Goal: Book appointment/travel/reservation

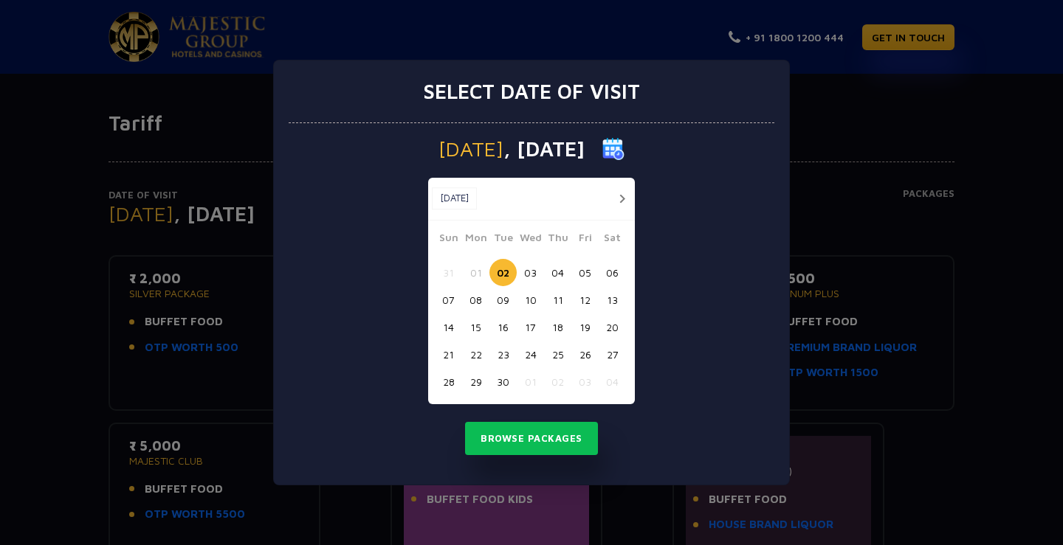
click at [531, 302] on button "10" at bounding box center [530, 299] width 27 height 27
click at [561, 299] on button "11" at bounding box center [557, 299] width 27 height 27
click at [533, 440] on button "Browse Packages" at bounding box center [531, 439] width 133 height 34
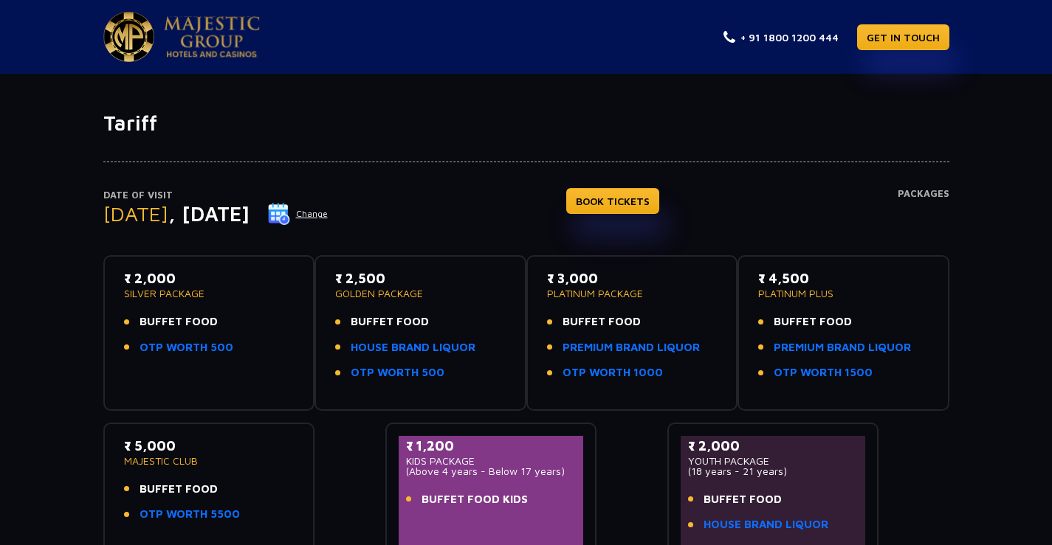
click at [361, 331] on ul "BUFFET FOOD HOUSE BRAND LIQUOR OTP WORTH 500" at bounding box center [420, 348] width 170 height 68
click at [387, 373] on link "OTP WORTH 500" at bounding box center [398, 373] width 94 height 17
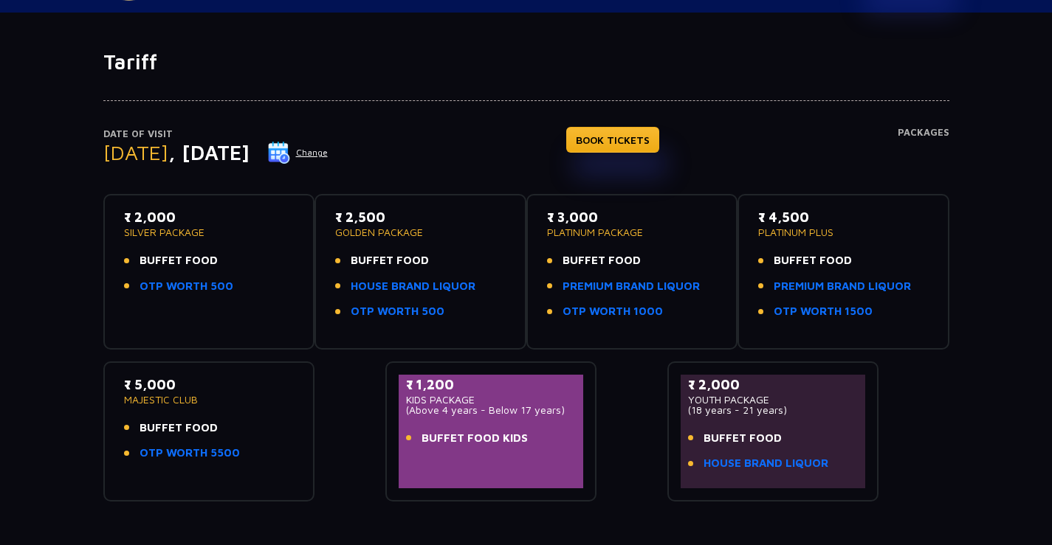
scroll to position [80, 0]
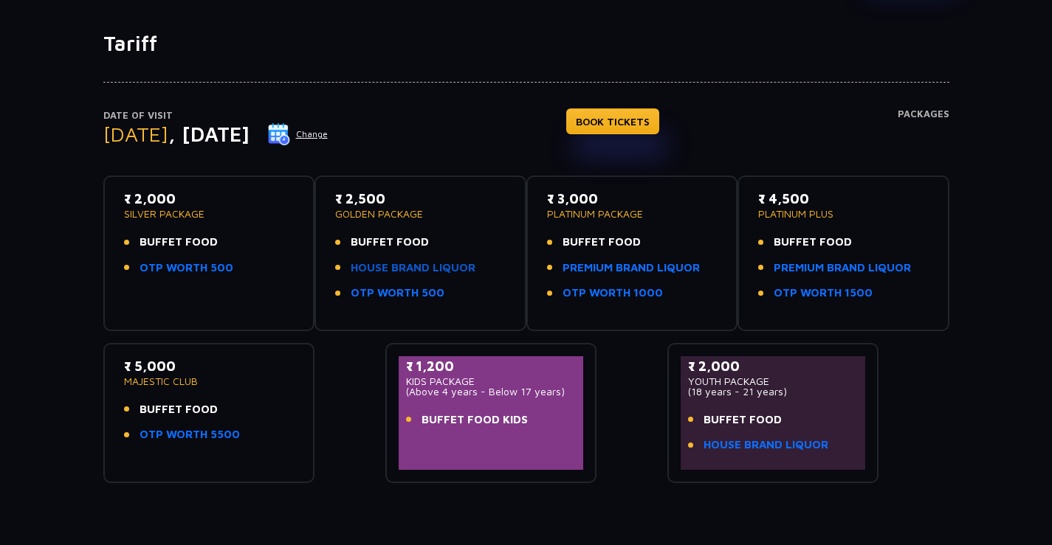
click at [426, 273] on link "HOUSE BRAND LIQUOR" at bounding box center [413, 268] width 125 height 17
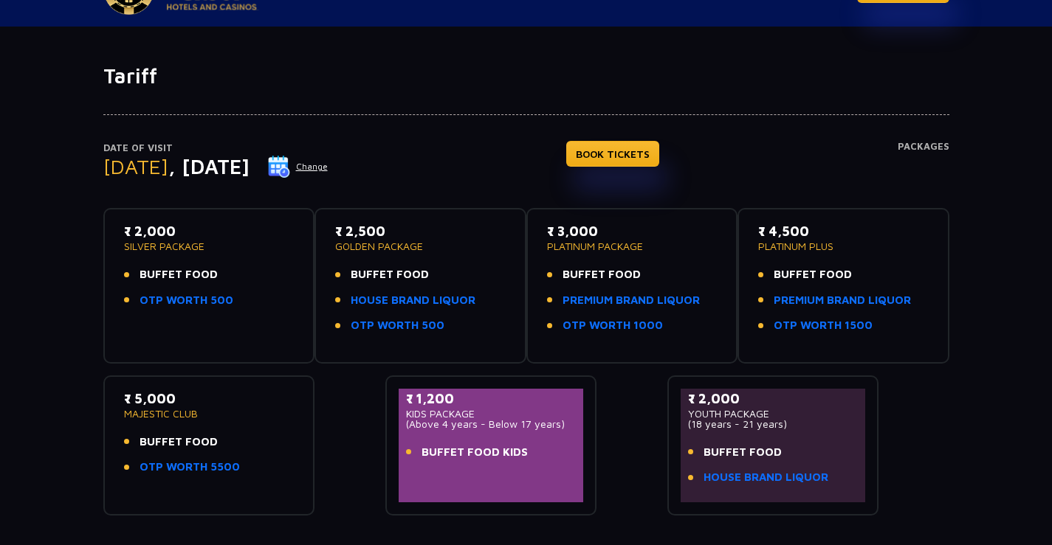
scroll to position [69, 0]
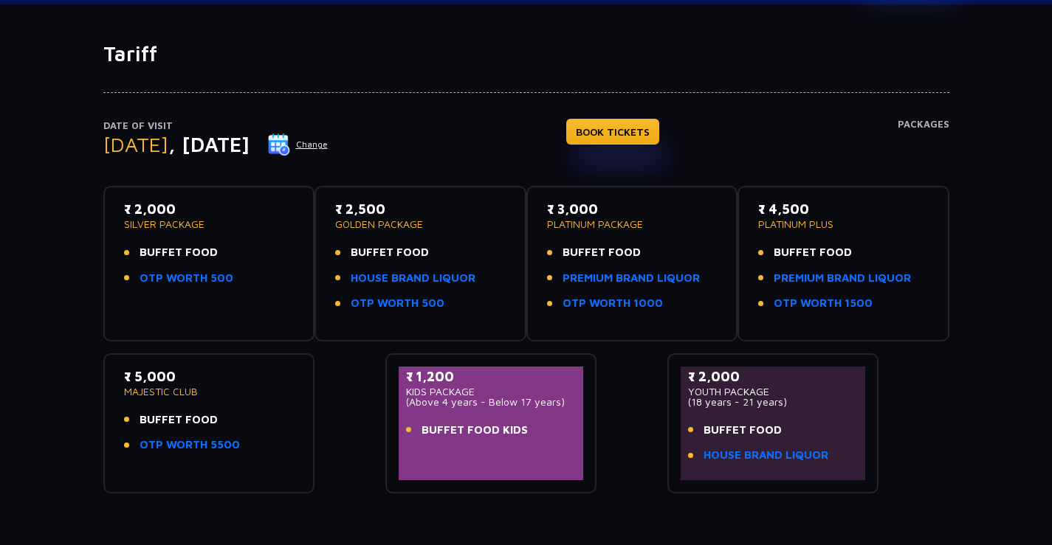
click at [892, 324] on div "₹ 4,500 PLATINUM PLUS BUFFET FOOD PREMIUM BRAND LIQUOR OTP WORTH 1500" at bounding box center [843, 263] width 185 height 129
click at [892, 308] on li "OTP WORTH 1500" at bounding box center [843, 303] width 170 height 17
click at [892, 306] on li "OTP WORTH 1500" at bounding box center [843, 303] width 170 height 17
